Goal: Task Accomplishment & Management: Manage account settings

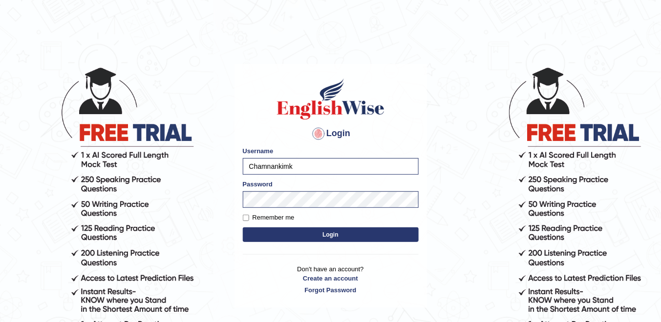
type input "Chamnankimk"
drag, startPoint x: 242, startPoint y: 215, endPoint x: 259, endPoint y: 225, distance: 19.7
click at [244, 215] on div "Login Please fix the following errors: Username Chamnankimk Password Remember m…" at bounding box center [330, 186] width 192 height 245
click at [251, 217] on label "Remember me" at bounding box center [269, 218] width 52 height 10
click at [249, 217] on input "Remember me" at bounding box center [246, 218] width 6 height 6
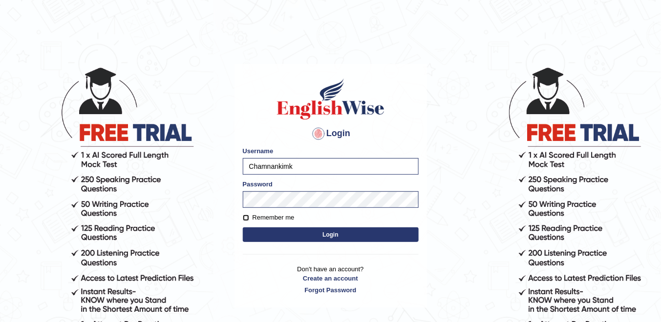
checkbox input "true"
click at [274, 234] on button "Login" at bounding box center [331, 235] width 176 height 15
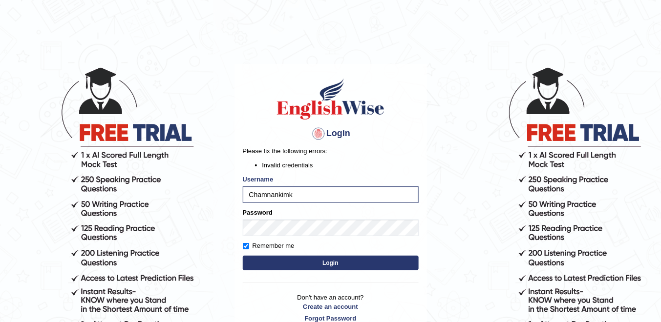
click at [402, 263] on button "Login" at bounding box center [331, 263] width 176 height 15
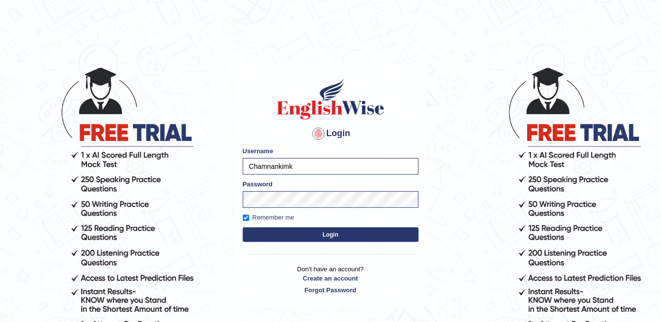
click at [386, 263] on div "Login Please fix the following errors: Username Chamnankimk Password Remember m…" at bounding box center [330, 186] width 192 height 245
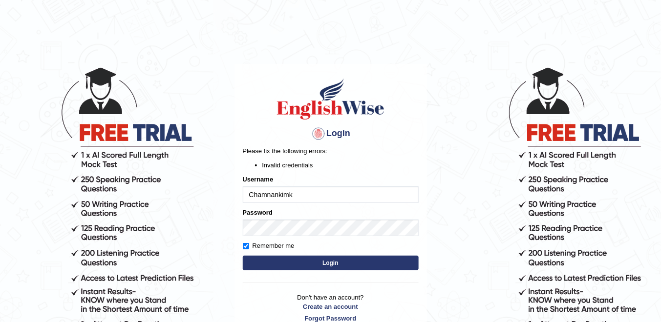
click at [390, 264] on button "Login" at bounding box center [331, 263] width 176 height 15
drag, startPoint x: 0, startPoint y: 0, endPoint x: 367, endPoint y: 260, distance: 449.7
click at [368, 260] on button "Login" at bounding box center [331, 263] width 176 height 15
click at [302, 194] on input "Chamnankimk" at bounding box center [331, 194] width 176 height 17
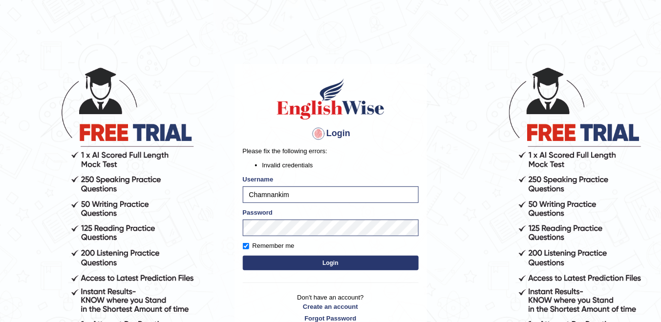
type input "Chamnankim"
click at [346, 261] on button "Login" at bounding box center [331, 263] width 176 height 15
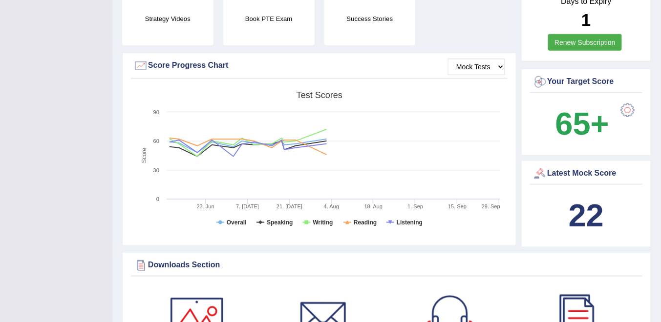
scroll to position [234, 0]
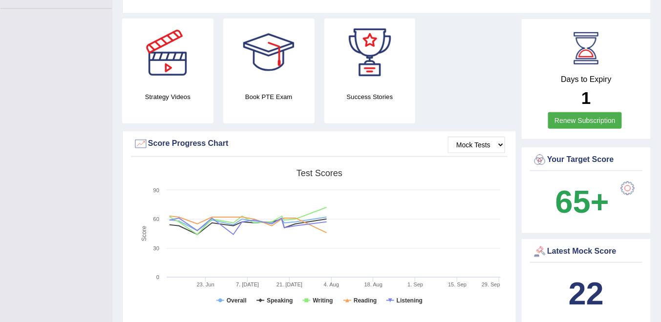
drag, startPoint x: 577, startPoint y: 109, endPoint x: 559, endPoint y: 111, distance: 18.7
click at [577, 112] on link "Renew Subscription" at bounding box center [585, 120] width 74 height 17
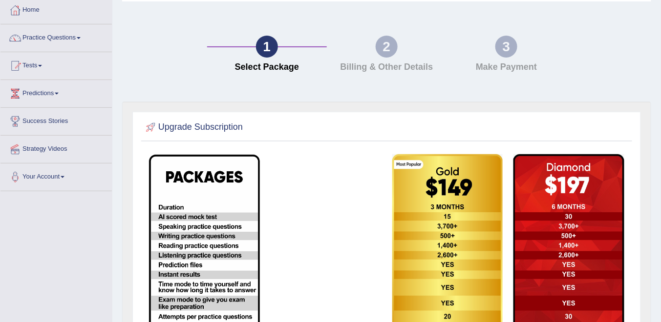
scroll to position [91, 0]
